Goal: Task Accomplishment & Management: Use online tool/utility

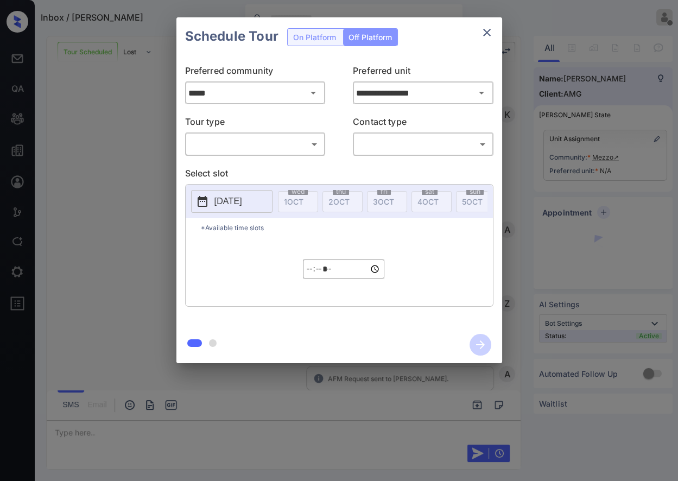
scroll to position [1150, 0]
click at [302, 143] on body "Inbox / Tamika Stokes Marjorie Macasaet Offline Set yourself online Set yoursel…" at bounding box center [339, 240] width 678 height 481
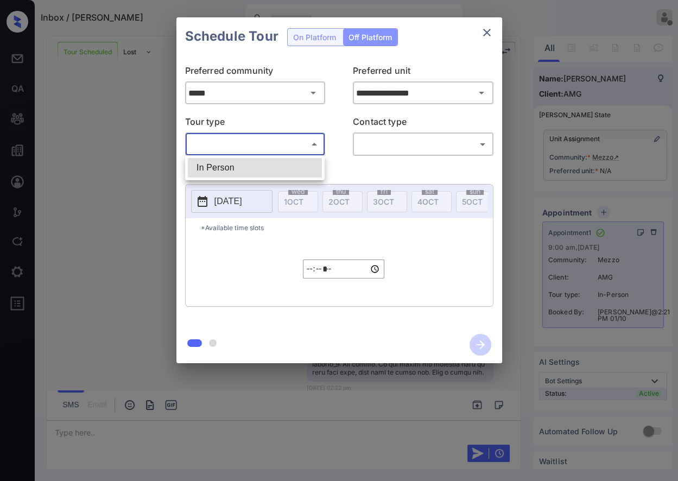
click at [491, 36] on div at bounding box center [339, 240] width 678 height 481
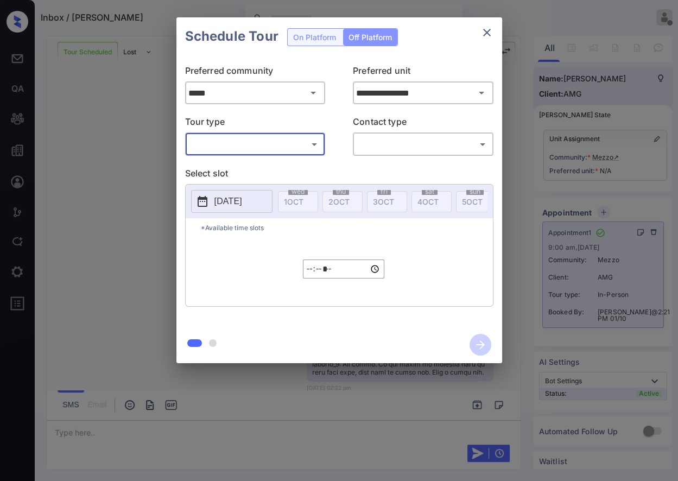
click at [492, 35] on icon "close" at bounding box center [486, 32] width 13 height 13
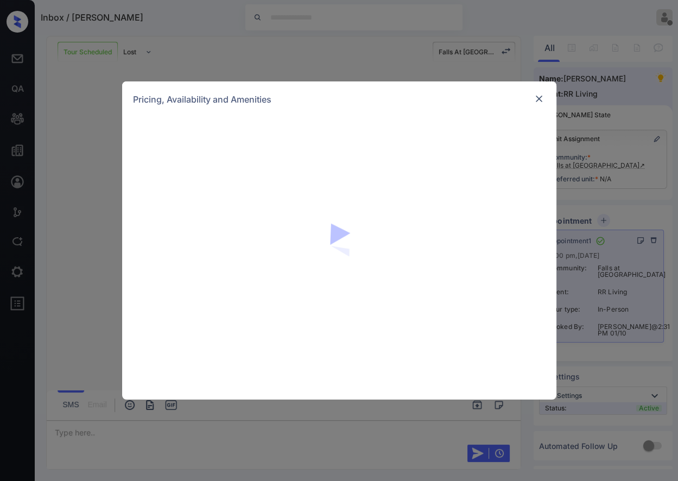
scroll to position [1066, 0]
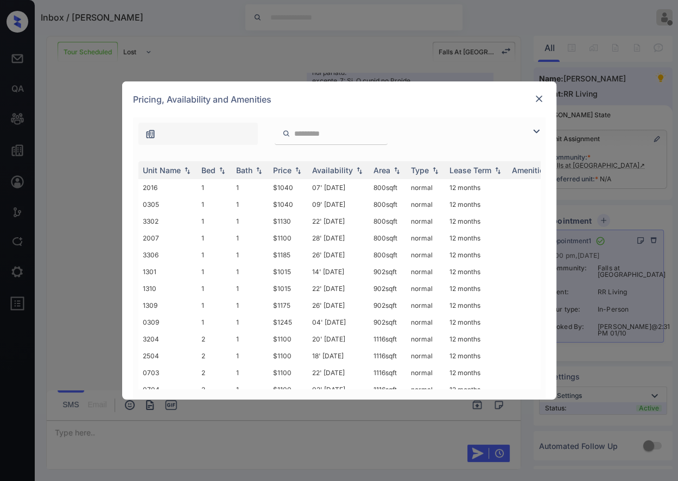
click at [544, 98] on div at bounding box center [539, 98] width 13 height 13
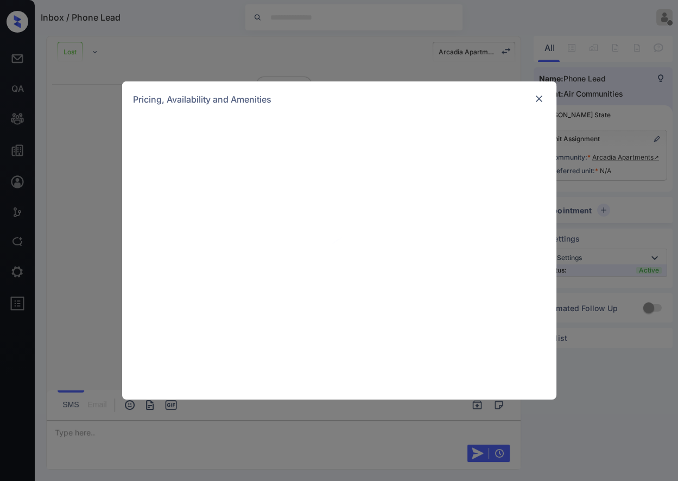
scroll to position [337, 0]
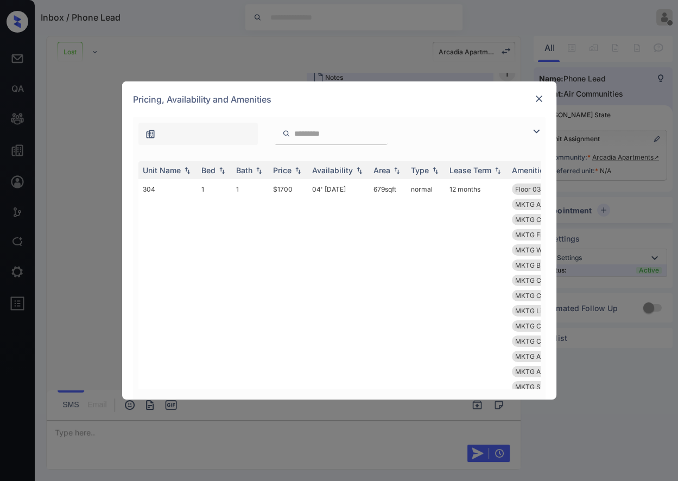
click at [540, 98] on img at bounding box center [539, 98] width 11 height 11
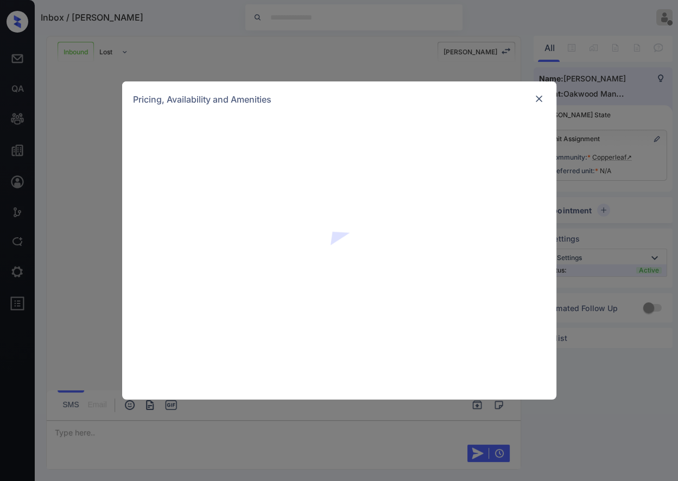
scroll to position [353, 0]
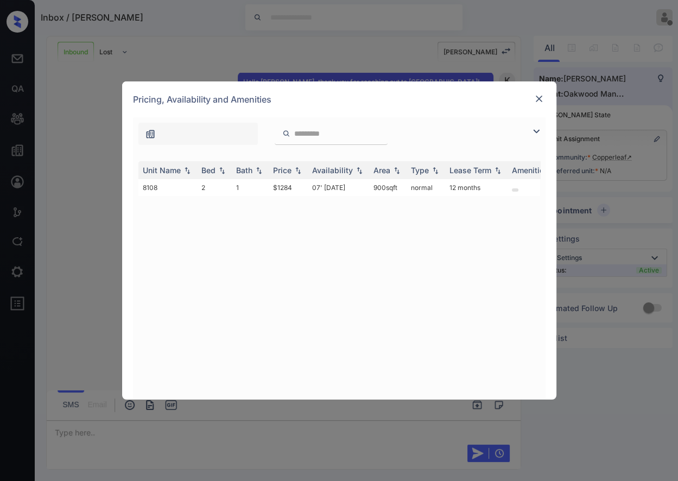
click at [539, 98] on img at bounding box center [539, 98] width 11 height 11
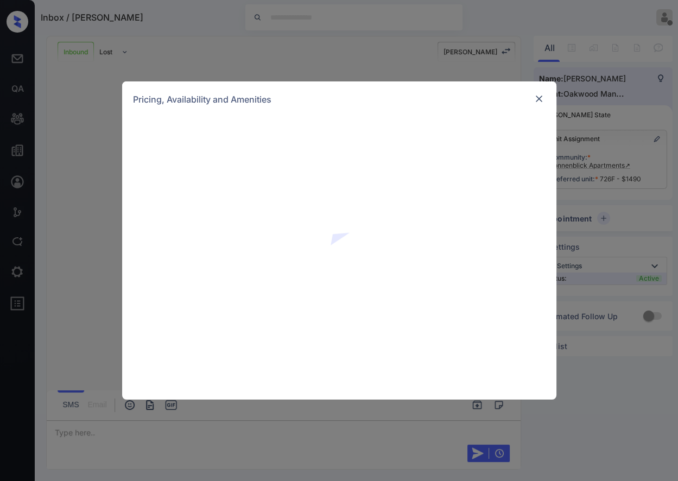
scroll to position [490, 0]
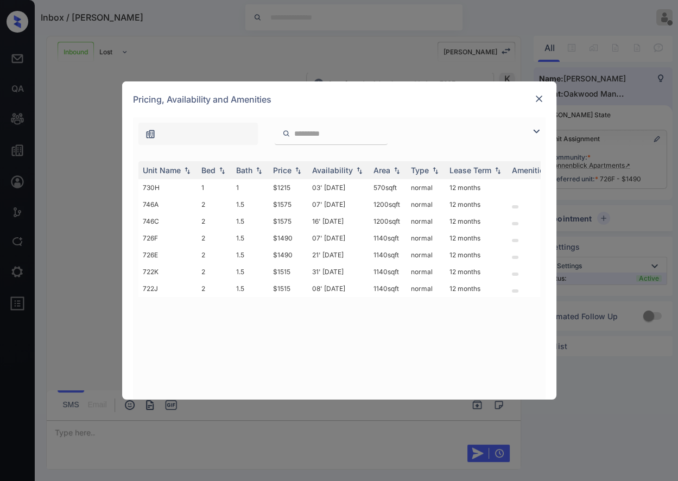
click at [542, 102] on img at bounding box center [539, 98] width 11 height 11
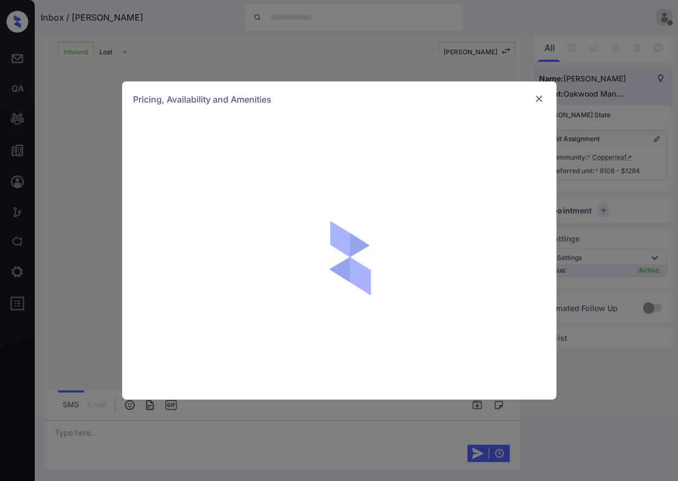
scroll to position [706, 0]
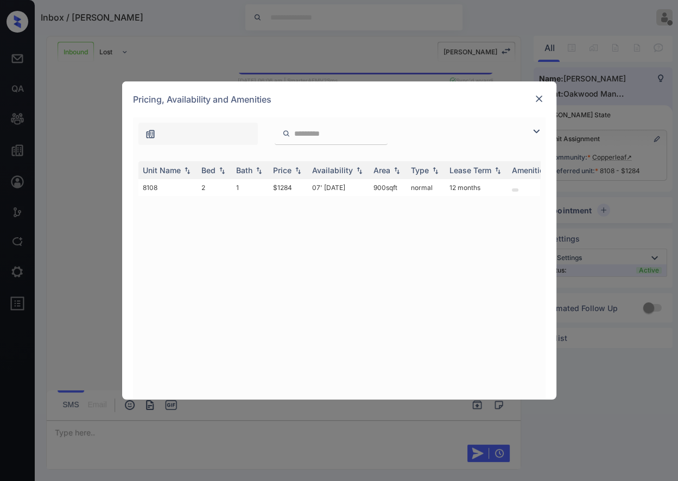
click at [542, 100] on img at bounding box center [539, 98] width 11 height 11
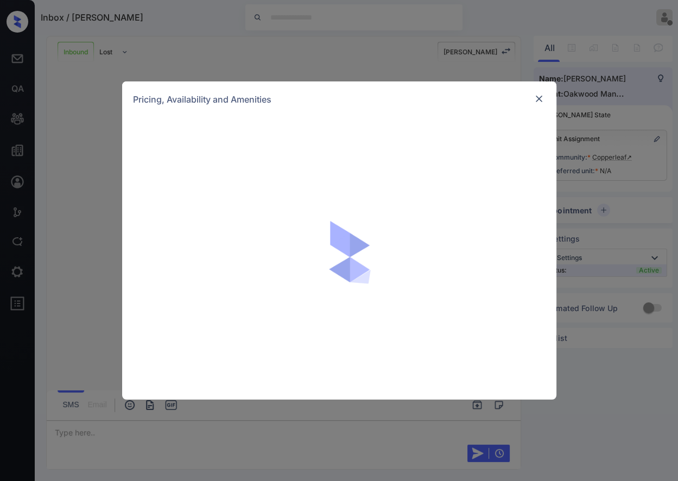
scroll to position [558, 0]
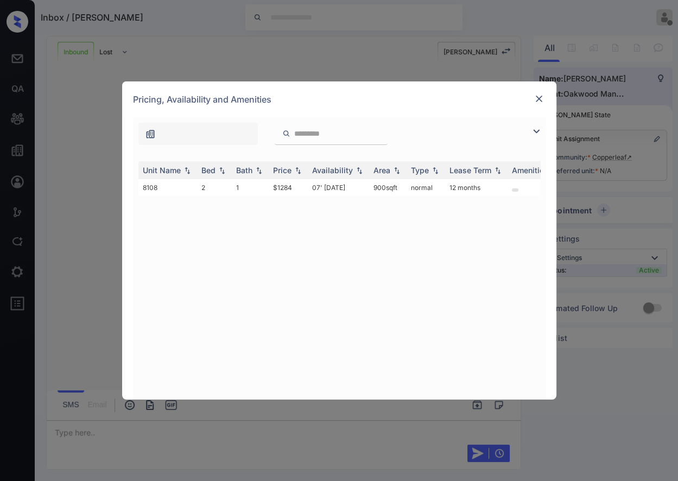
click at [536, 100] on img at bounding box center [539, 98] width 11 height 11
